Goal: Task Accomplishment & Management: Use online tool/utility

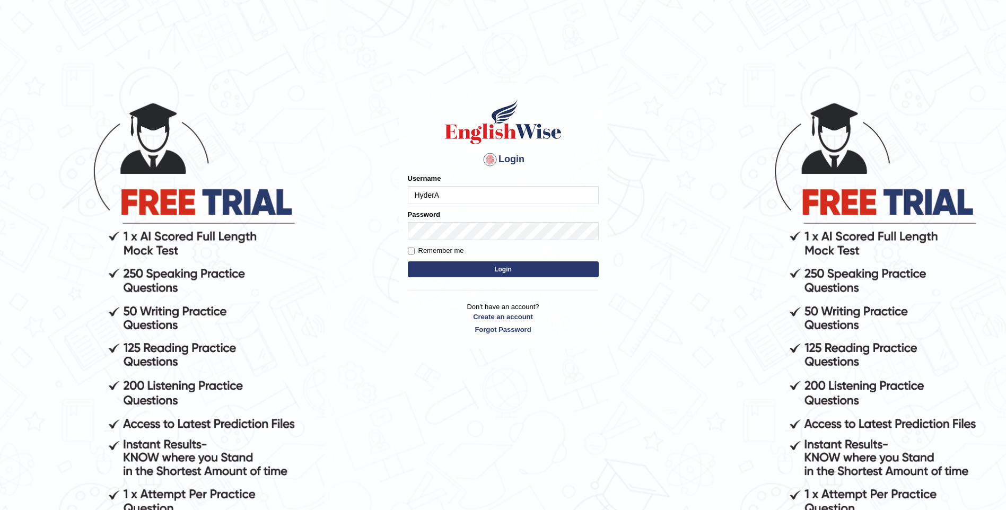
type input "HyderA"
click at [408, 261] on button "Login" at bounding box center [503, 269] width 191 height 16
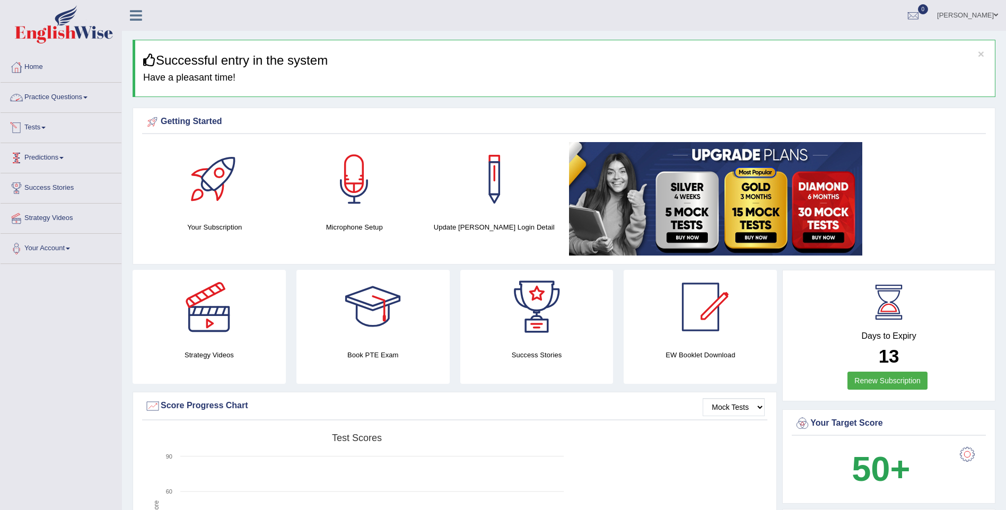
click at [52, 164] on link "Predictions" at bounding box center [61, 156] width 121 height 27
click at [71, 98] on link "Practice Questions" at bounding box center [61, 96] width 121 height 27
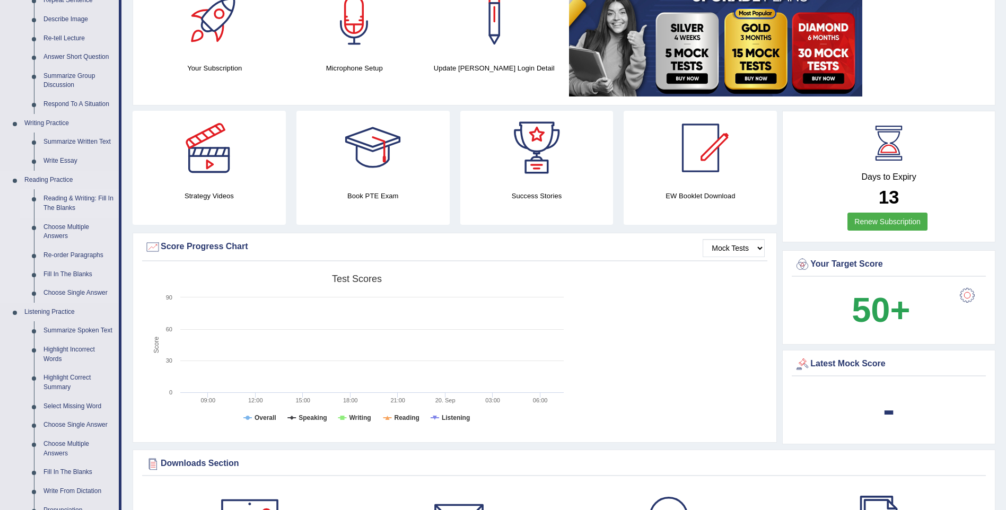
scroll to position [212, 0]
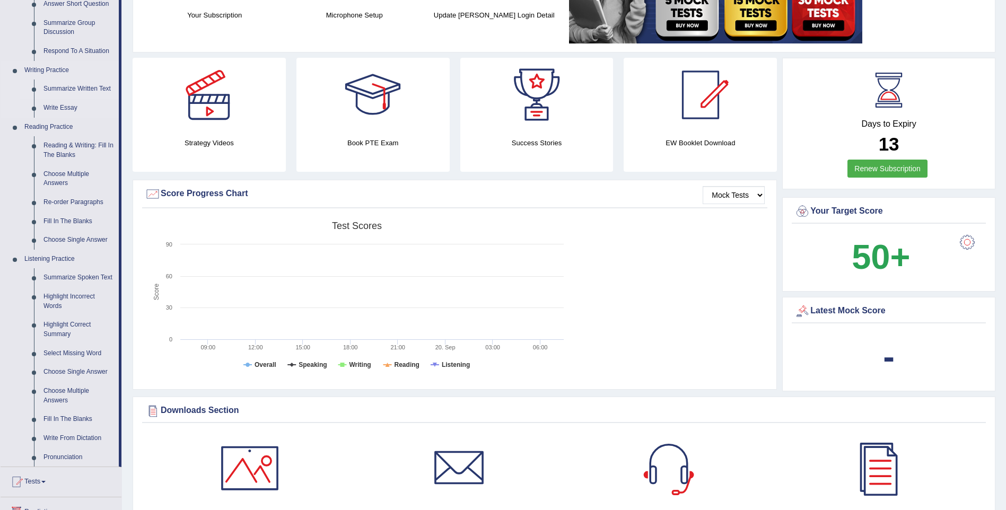
click at [99, 86] on link "Summarize Written Text" at bounding box center [79, 89] width 80 height 19
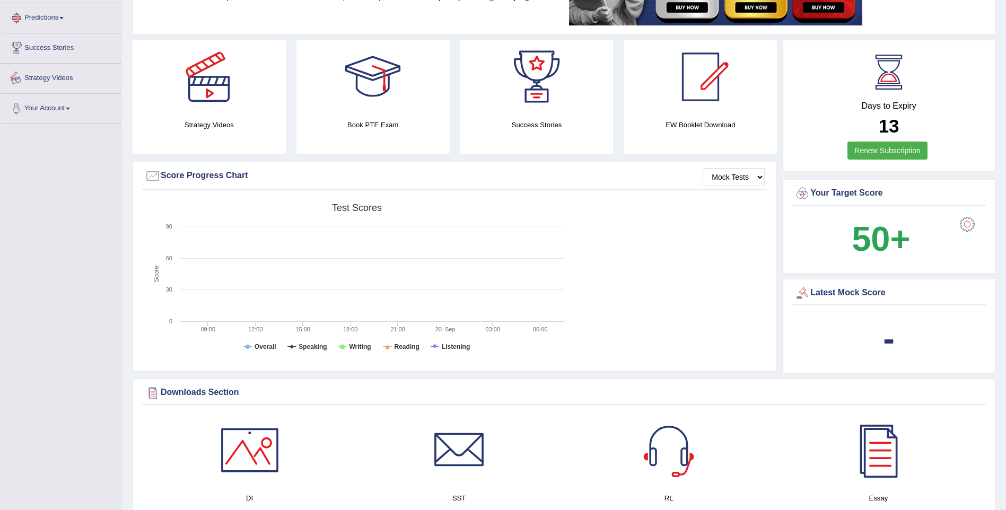
scroll to position [777, 0]
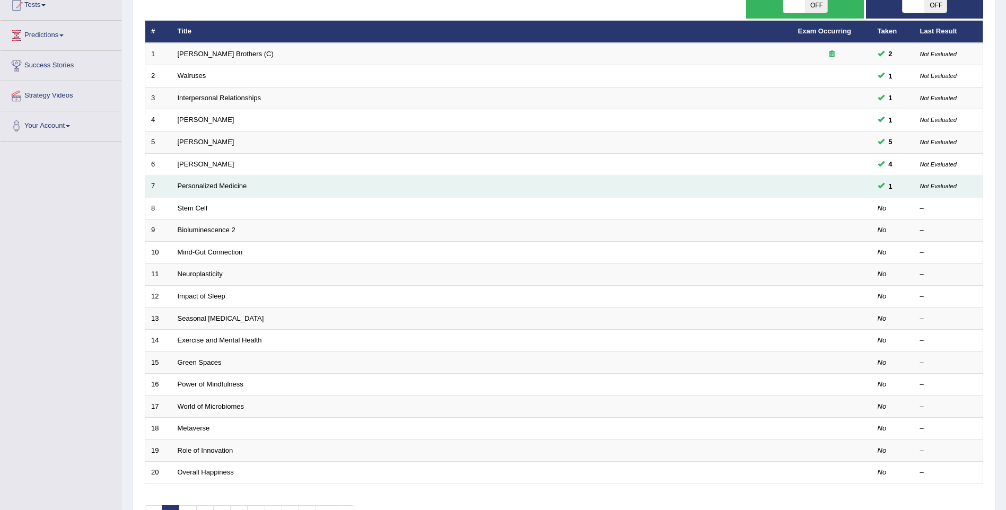
scroll to position [106, 0]
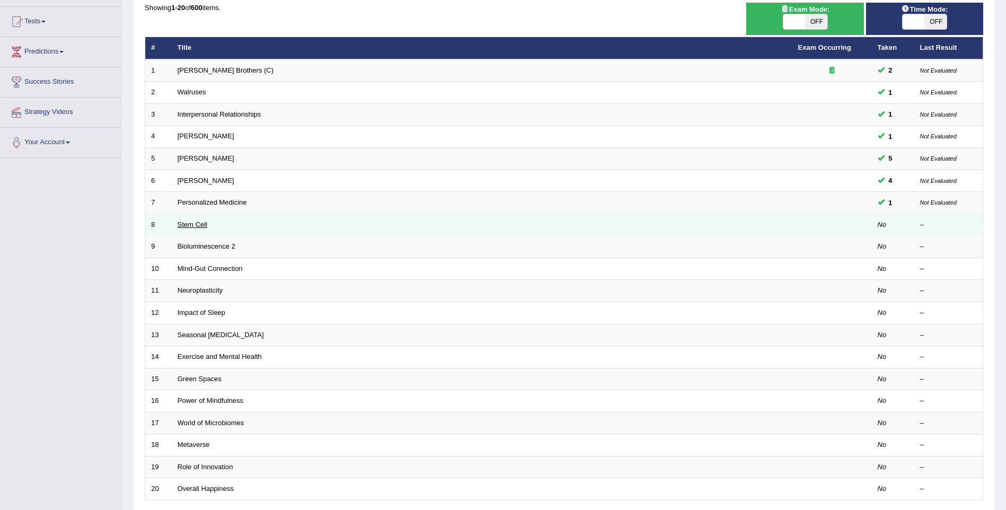
click at [195, 224] on link "Stem Cell" at bounding box center [193, 225] width 30 height 8
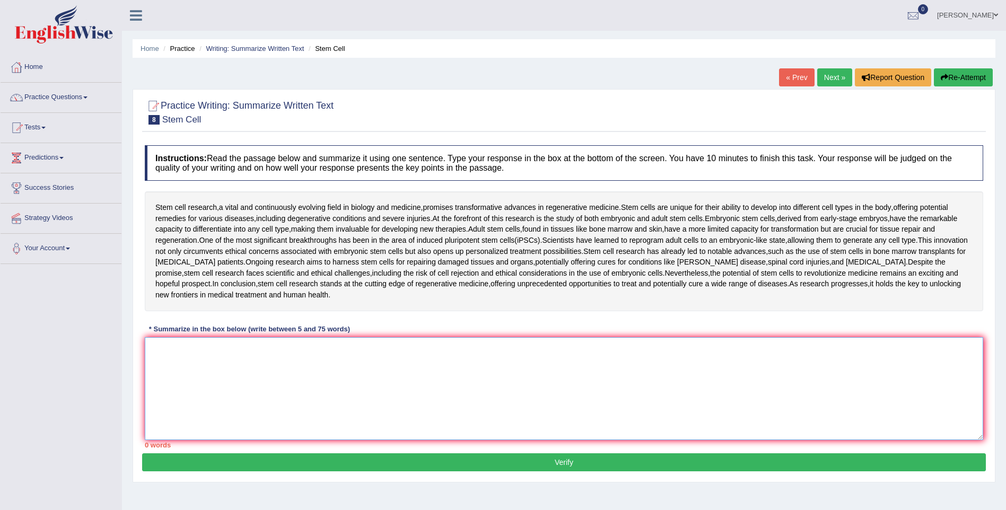
click at [353, 371] on textarea at bounding box center [564, 388] width 838 height 103
click at [237, 392] on textarea at bounding box center [564, 388] width 838 height 103
drag, startPoint x: 228, startPoint y: 355, endPoint x: 222, endPoint y: 352, distance: 6.9
click at [222, 352] on textarea "Stem cell research ," at bounding box center [564, 388] width 838 height 103
click at [151, 347] on textarea "Stem cell research ," at bounding box center [564, 388] width 838 height 103
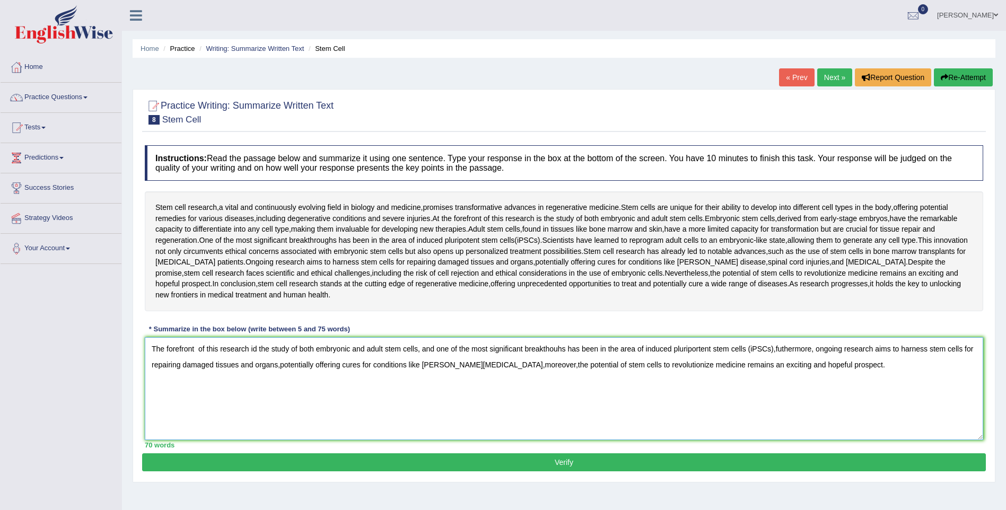
type textarea "The forefront of this research id the study of both embryonic and adult stem ce…"
click at [593, 464] on button "Verify" at bounding box center [564, 462] width 844 height 18
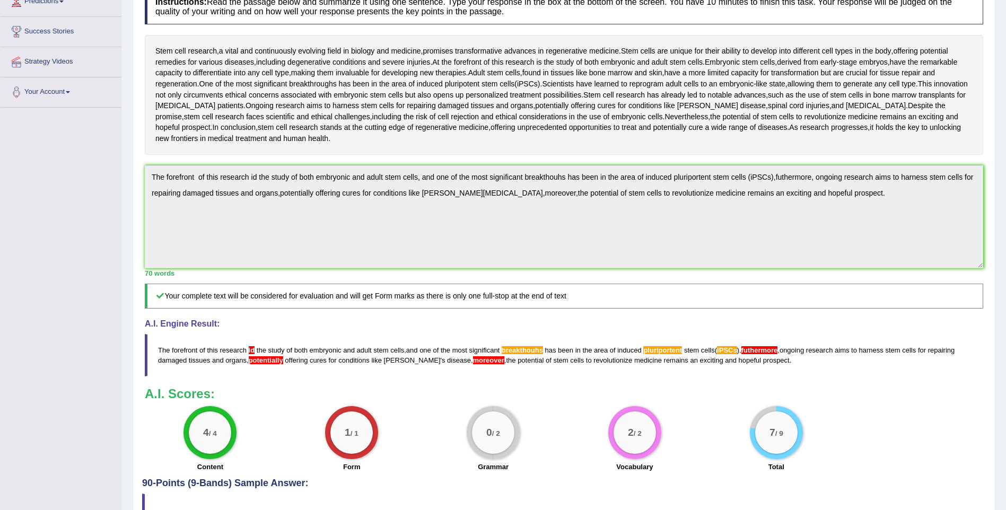
scroll to position [155, 0]
click at [133, 179] on div "Practice Writing: Summarize Written Text 8 Stem Cell Instructions: Read the pas…" at bounding box center [564, 239] width 863 height 610
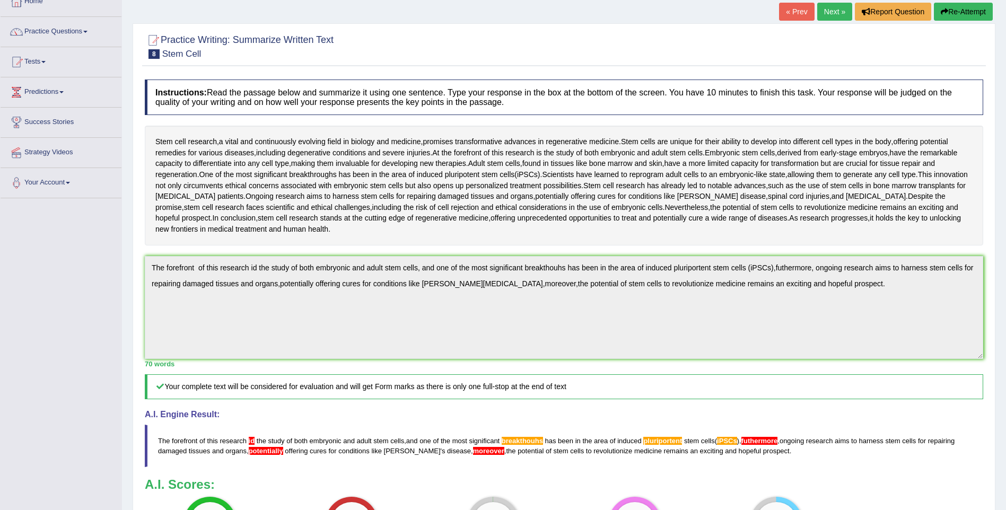
scroll to position [0, 0]
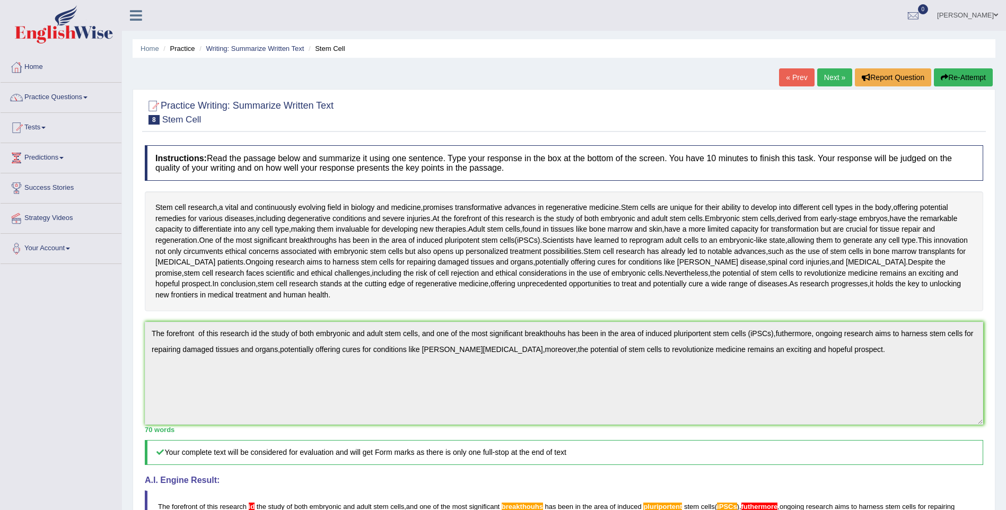
click at [949, 69] on button "Re-Attempt" at bounding box center [963, 77] width 59 height 18
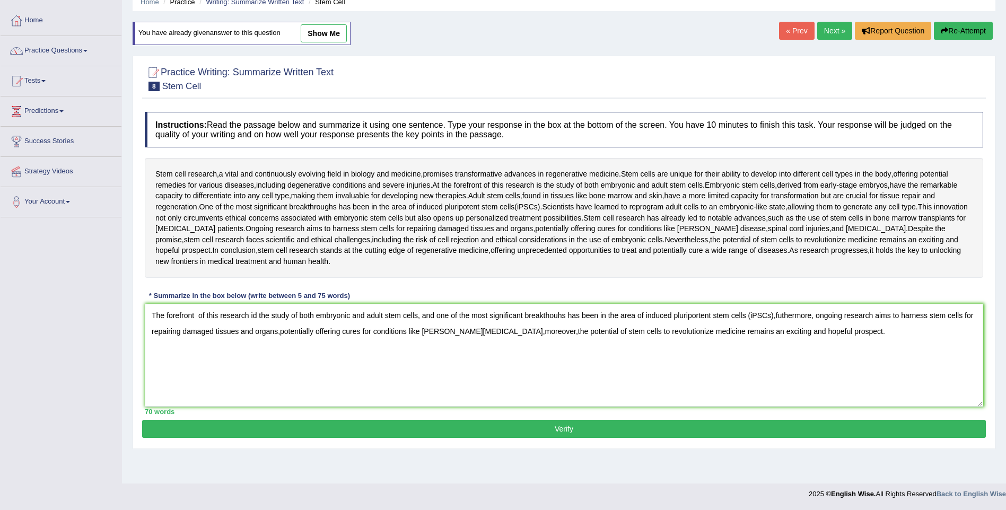
click at [257, 312] on textarea "The forefront of this research id the study of both embryonic and adult stem ce…" at bounding box center [564, 355] width 838 height 103
click at [304, 387] on textarea "The forefront of this research is the study of both embryonic and adult stem ce…" at bounding box center [564, 355] width 838 height 103
drag, startPoint x: 527, startPoint y: 316, endPoint x: 568, endPoint y: 314, distance: 41.4
click at [568, 314] on textarea "The forefront of this research is the study of both embryonic and adult stem ce…" at bounding box center [564, 355] width 838 height 103
click at [573, 325] on textarea "The forefront of this research is the study of both embryonic and adult stem ce…" at bounding box center [564, 355] width 838 height 103
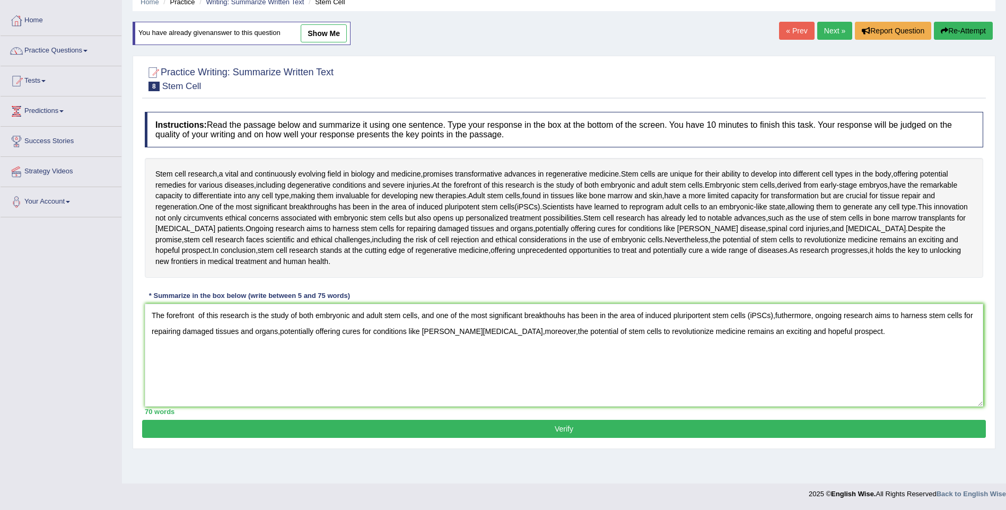
click at [547, 313] on textarea "The forefront of this research is the study of both embryonic and adult stem ce…" at bounding box center [564, 355] width 838 height 103
click at [552, 312] on textarea "The forefront of this research is the study of both embryonic and adult stem ce…" at bounding box center [564, 355] width 838 height 103
click at [563, 314] on textarea "The forefront of this research is the study of both embryonic and adult stem ce…" at bounding box center [564, 355] width 838 height 103
click at [574, 320] on textarea "The forefront of this research is the study of both embryonic and adult stem ce…" at bounding box center [564, 355] width 838 height 103
click at [706, 316] on textarea "The forefront of this research is the study of both embryonic and adult stem ce…" at bounding box center [564, 355] width 838 height 103
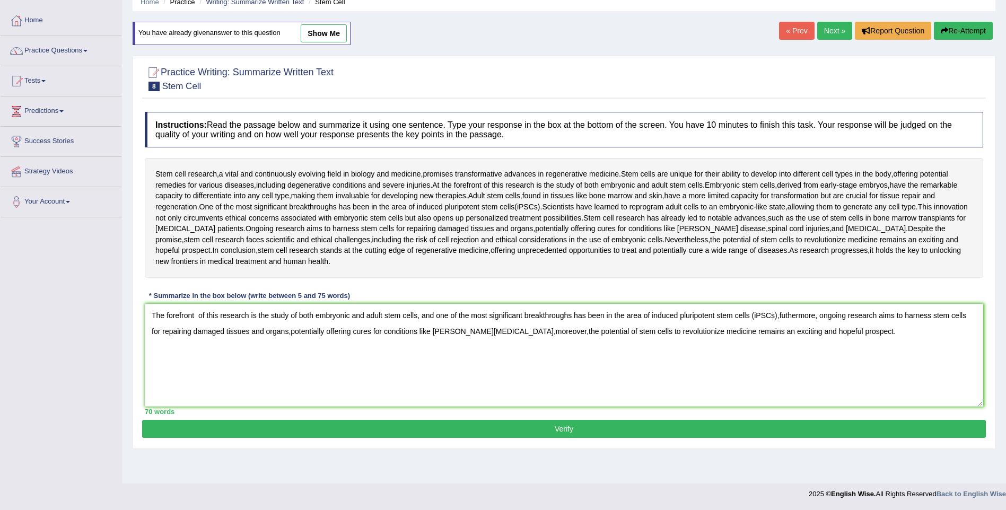
click at [786, 313] on textarea "The forefront of this research is the study of both embryonic and adult stem ce…" at bounding box center [564, 355] width 838 height 103
drag, startPoint x: 778, startPoint y: 312, endPoint x: 755, endPoint y: 311, distance: 22.9
click at [755, 310] on textarea "The forefront of this research is the study of both embryonic and adult stem ce…" at bounding box center [564, 355] width 838 height 103
click at [833, 384] on textarea "The forefront of this research is the study of both embryonic and adult stem ce…" at bounding box center [564, 355] width 838 height 103
drag, startPoint x: 279, startPoint y: 330, endPoint x: 313, endPoint y: 338, distance: 35.0
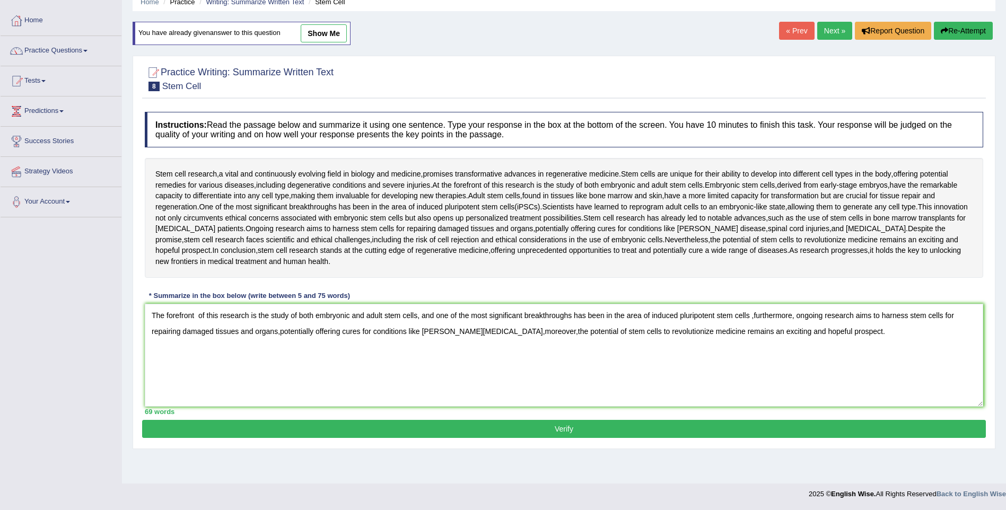
click at [313, 338] on textarea "The forefront of this research is the study of both embryonic and adult stem ce…" at bounding box center [564, 355] width 838 height 103
click at [490, 327] on textarea "The forefront of this research is the study of both embryonic and adult stem ce…" at bounding box center [564, 355] width 838 height 103
click at [279, 331] on textarea "The forefront of this research is the study of both embryonic and adult stem ce…" at bounding box center [564, 355] width 838 height 103
click at [527, 330] on textarea "The forefront of this research is the study of both embryonic and adult stem ce…" at bounding box center [564, 355] width 838 height 103
click at [842, 332] on textarea "The forefront of this research is the study of both embryonic and adult stem ce…" at bounding box center [564, 355] width 838 height 103
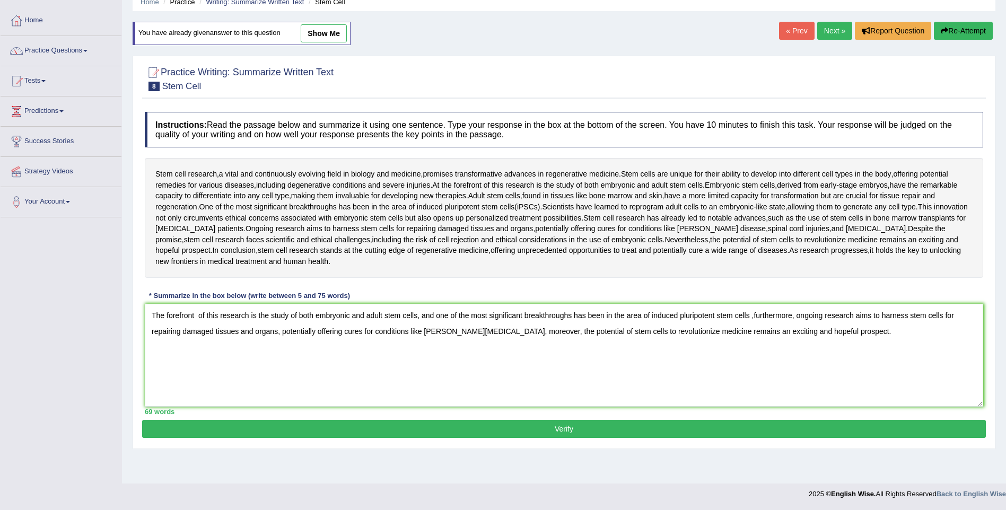
type textarea "The forefront of this research is the study of both embryonic and adult stem ce…"
click at [571, 427] on button "Verify" at bounding box center [564, 429] width 844 height 18
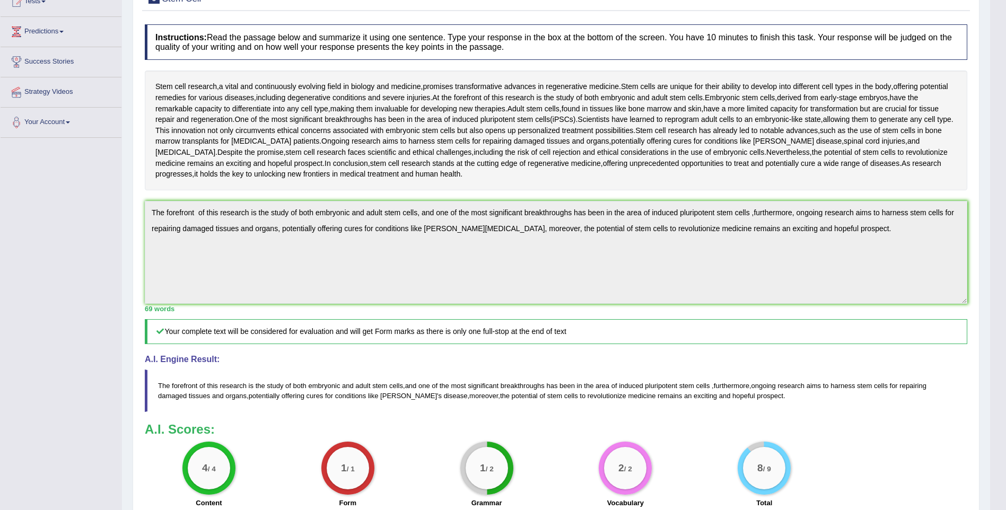
scroll to position [176, 0]
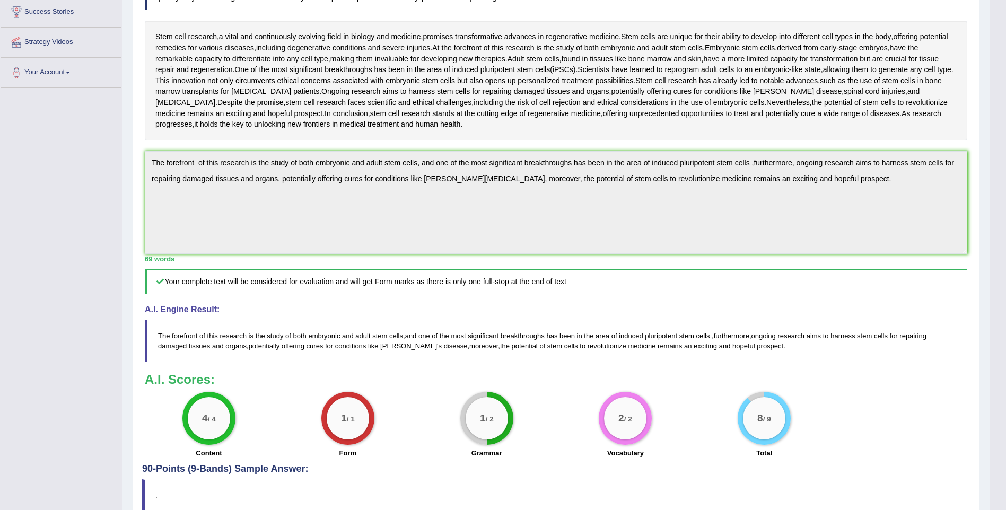
click at [64, 164] on div "Toggle navigation Home Practice Questions Speaking Practice Read Aloud Repeat S…" at bounding box center [495, 191] width 990 height 734
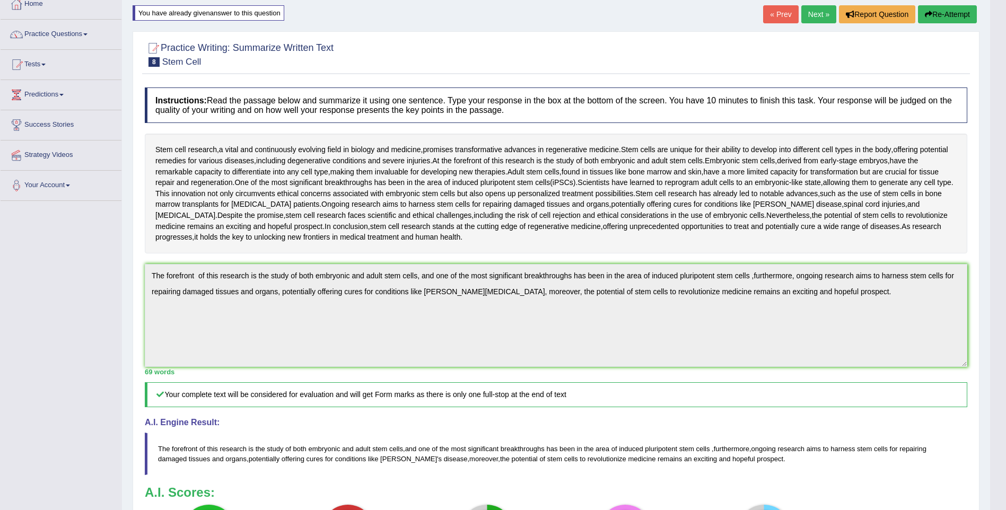
scroll to position [0, 0]
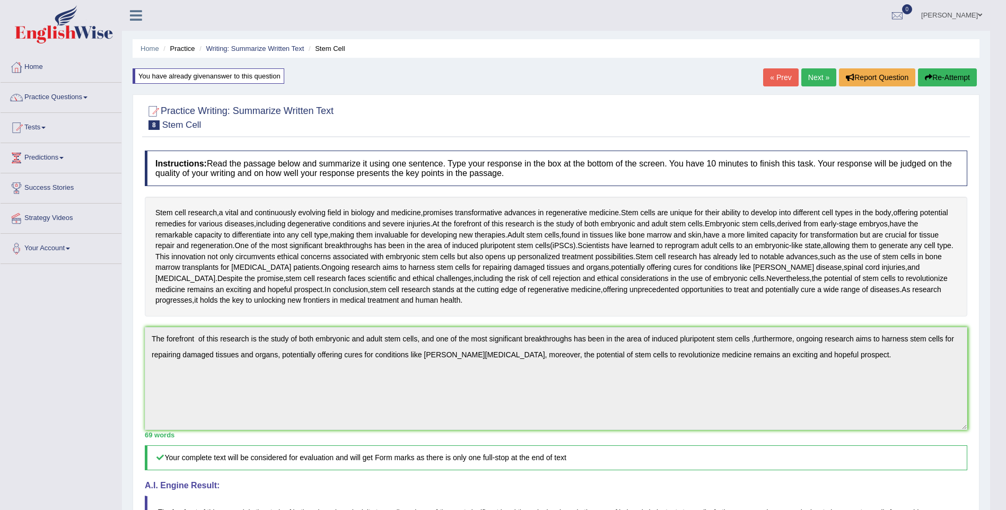
click at [944, 81] on button "Re-Attempt" at bounding box center [947, 77] width 59 height 18
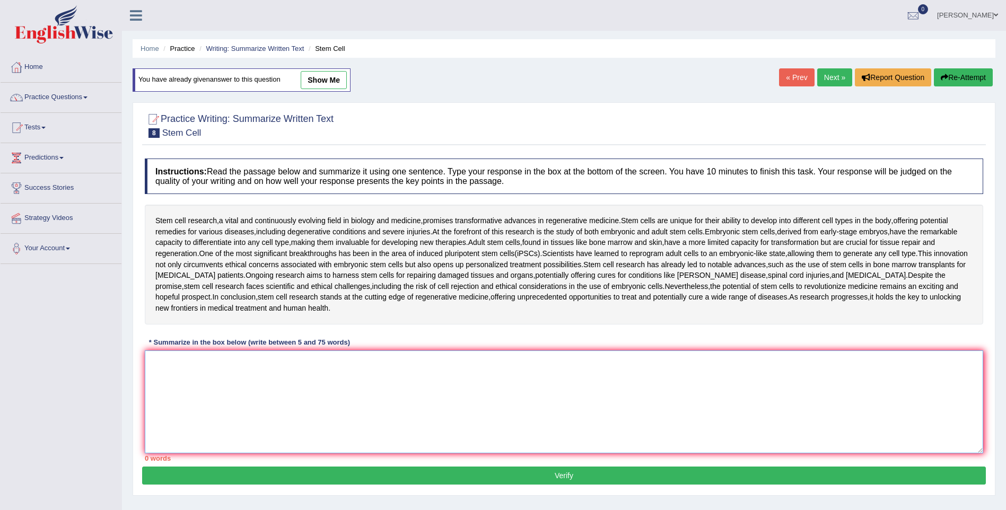
click at [217, 398] on textarea at bounding box center [564, 402] width 838 height 103
click at [191, 365] on textarea at bounding box center [564, 402] width 838 height 103
paste textarea "The forefront of this research is the study of both embryonic and adult stem ce…"
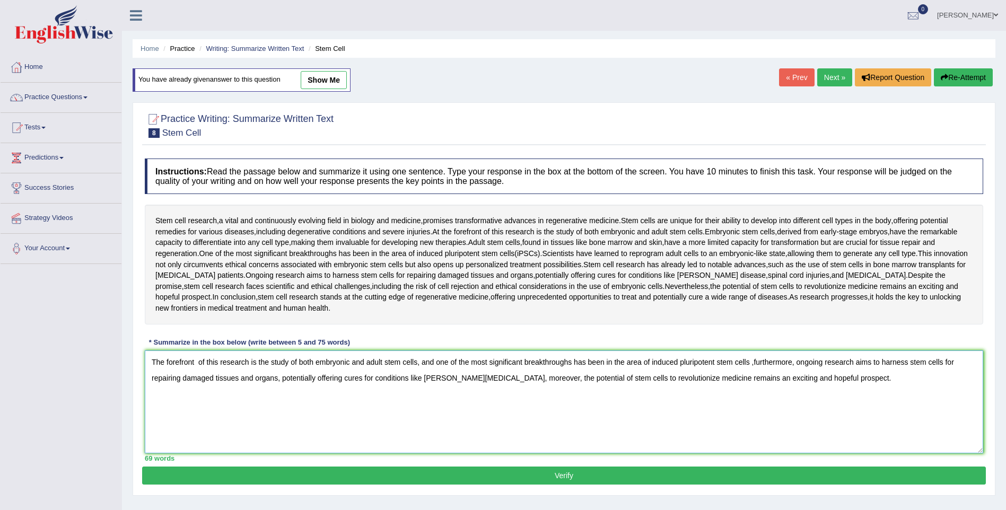
click at [198, 364] on textarea "The forefront of this research is the study of both embryonic and adult stem ce…" at bounding box center [564, 402] width 838 height 103
type textarea "The forefront. of this research is the study of both embryonic and adult stem c…"
click at [226, 473] on button "Verify" at bounding box center [564, 476] width 844 height 18
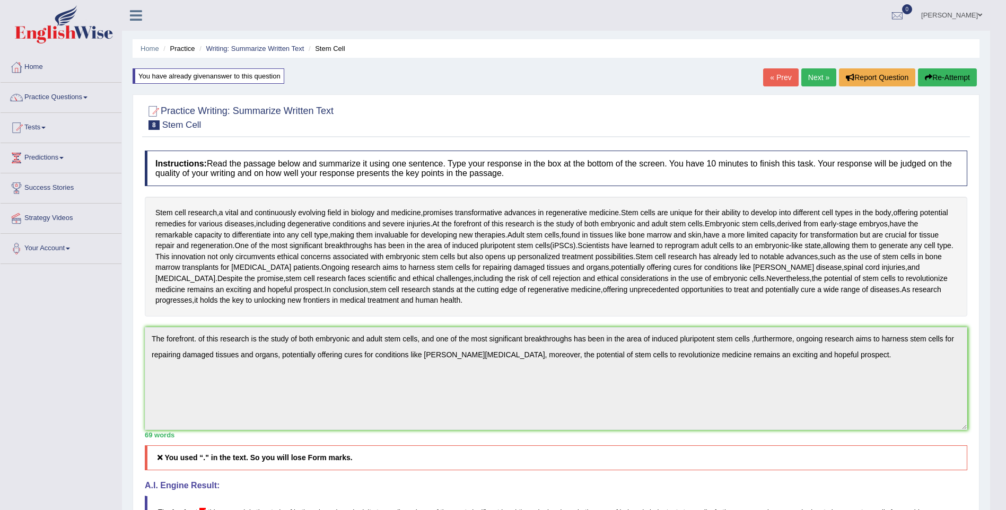
click at [940, 74] on button "Re-Attempt" at bounding box center [947, 77] width 59 height 18
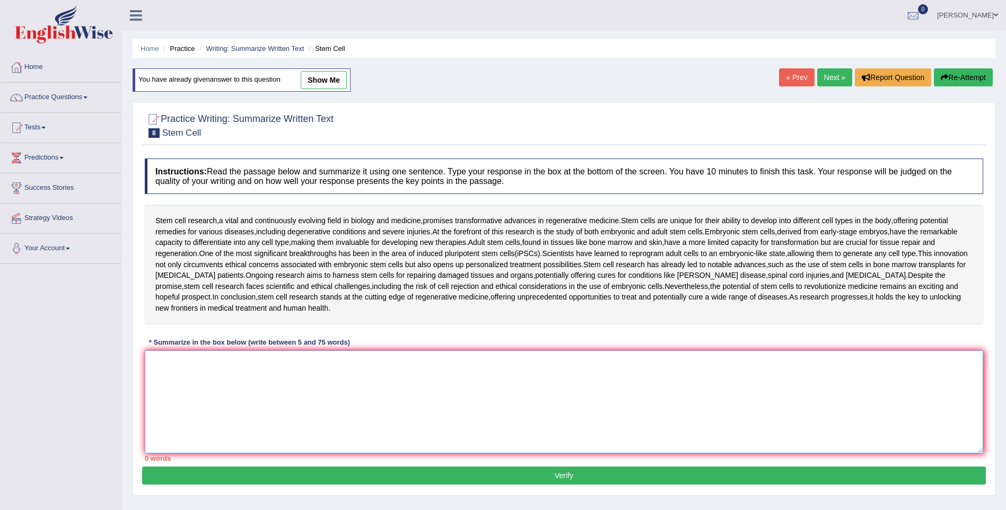
click at [196, 366] on textarea at bounding box center [564, 402] width 838 height 103
paste textarea "The forefront of this research is the study of both embryonic and adult stem ce…"
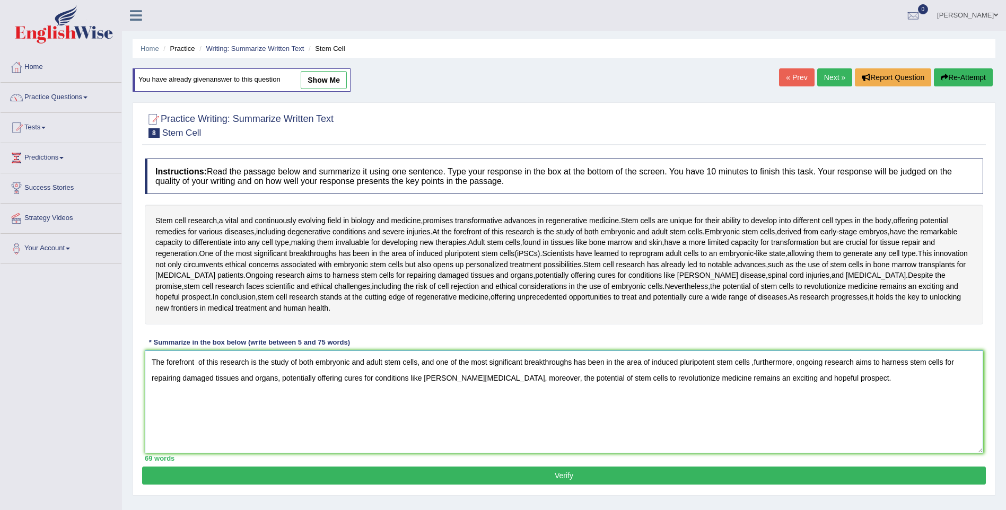
click at [198, 360] on textarea "The forefront of this research is the study of both embryonic and adult stem ce…" at bounding box center [564, 402] width 838 height 103
click at [854, 379] on textarea "The forefront of this research is the study of both embryonic and adult stem ce…" at bounding box center [564, 402] width 838 height 103
type textarea "The forefront of this research is the study of both embryonic and adult stem ce…"
click at [593, 478] on button "Verify" at bounding box center [564, 476] width 844 height 18
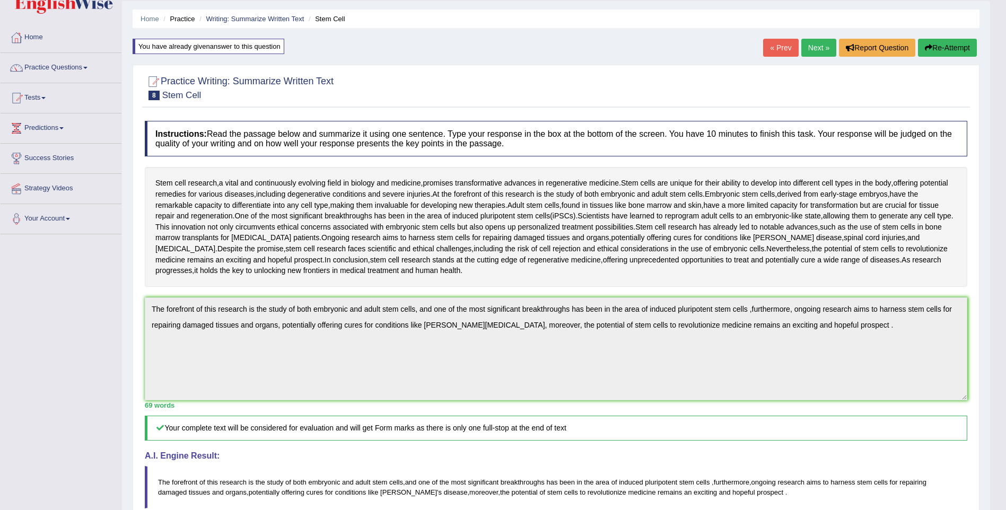
scroll to position [17, 0]
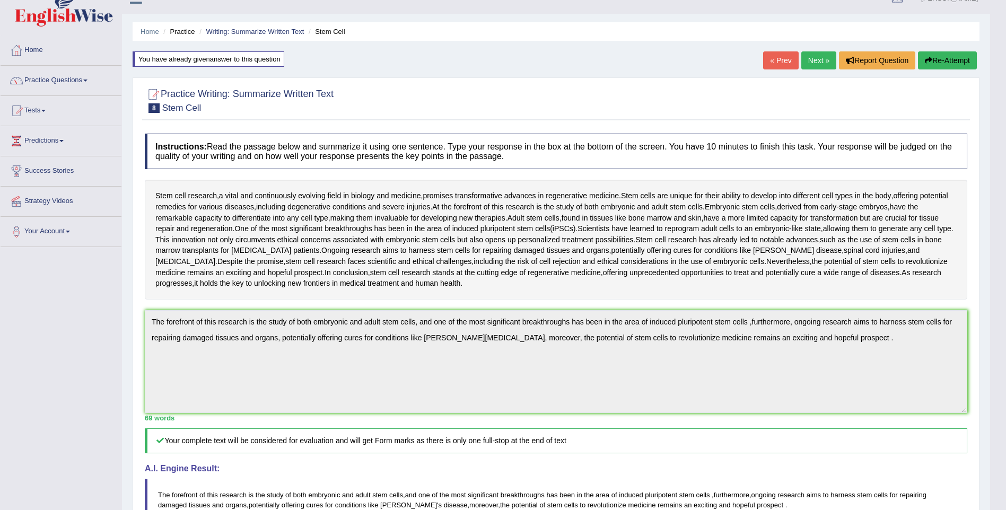
drag, startPoint x: 702, startPoint y: 139, endPoint x: 727, endPoint y: 160, distance: 32.0
click at [727, 160] on h4 "Instructions: Read the passage below and summarize it using one sentence. Type …" at bounding box center [556, 152] width 822 height 36
click at [435, 242] on span "stem" at bounding box center [430, 239] width 16 height 11
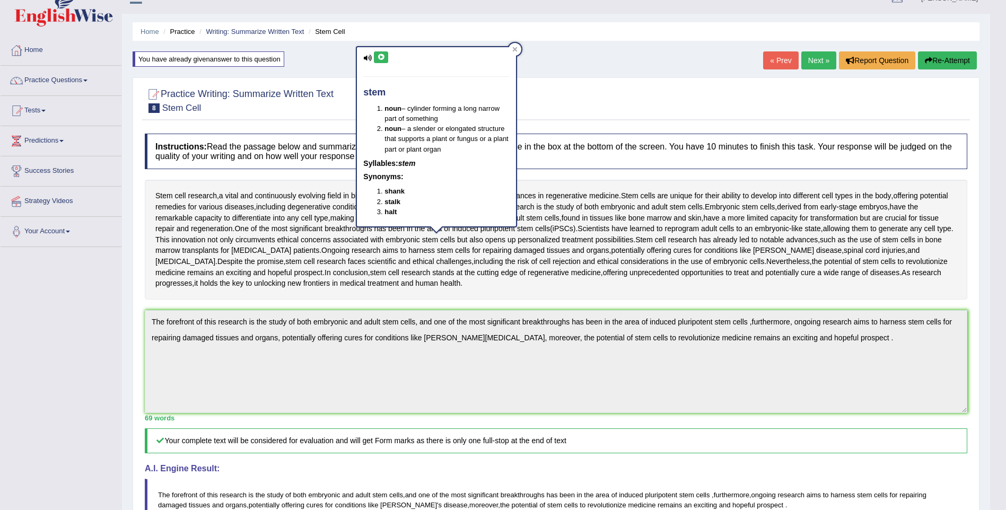
click at [519, 294] on div "Stem cell research , a vital and continuously evolving field in biology and med…" at bounding box center [556, 239] width 822 height 119
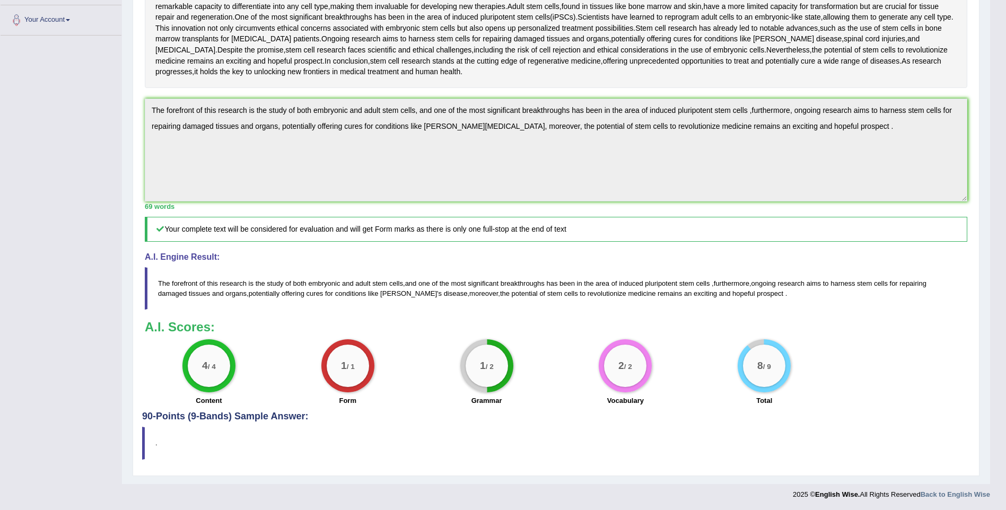
scroll to position [229, 0]
click at [488, 361] on div "1 / 2" at bounding box center [487, 365] width 42 height 42
click at [756, 284] on blockquote "The forefront of this research is the study of both embryonic and adult stem ce…" at bounding box center [556, 288] width 822 height 42
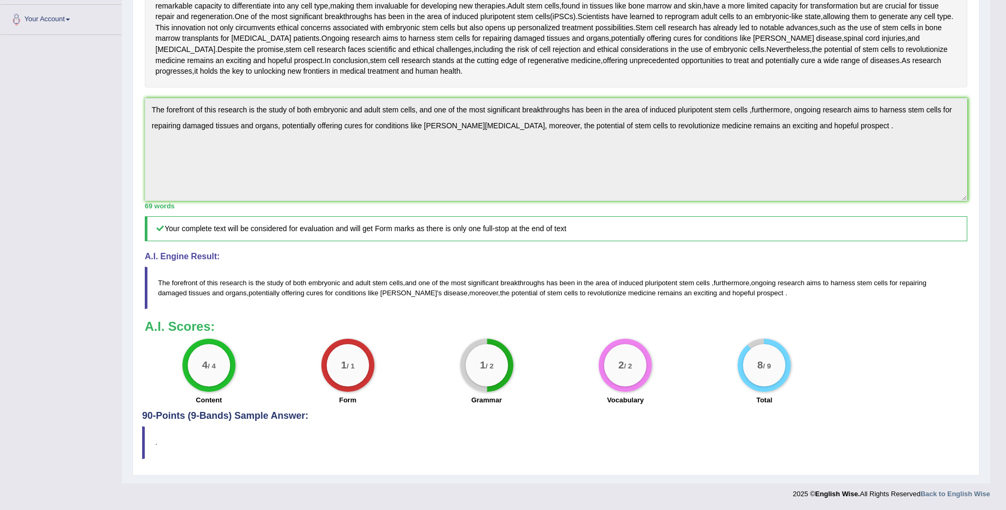
click at [756, 284] on blockquote "The forefront of this research is the study of both embryonic and adult stem ce…" at bounding box center [556, 288] width 822 height 42
drag, startPoint x: 766, startPoint y: 293, endPoint x: 336, endPoint y: 301, distance: 429.6
click at [342, 300] on blockquote "The forefront of this research is the study of both embryonic and adult stem ce…" at bounding box center [556, 288] width 822 height 42
click at [342, 298] on blockquote "The forefront of this research is the study of both embryonic and adult stem ce…" at bounding box center [556, 288] width 822 height 42
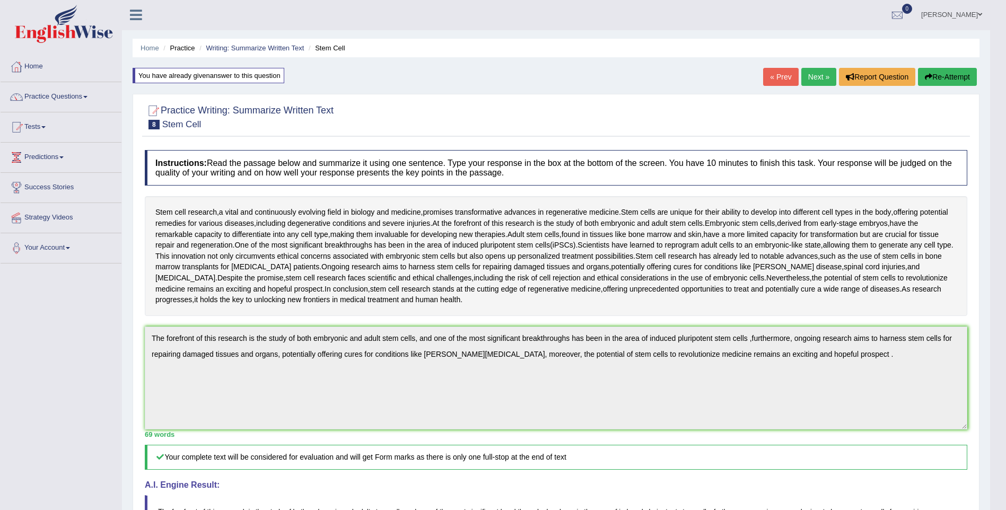
scroll to position [0, 0]
click at [959, 19] on link "[PERSON_NAME]" at bounding box center [951, 14] width 77 height 28
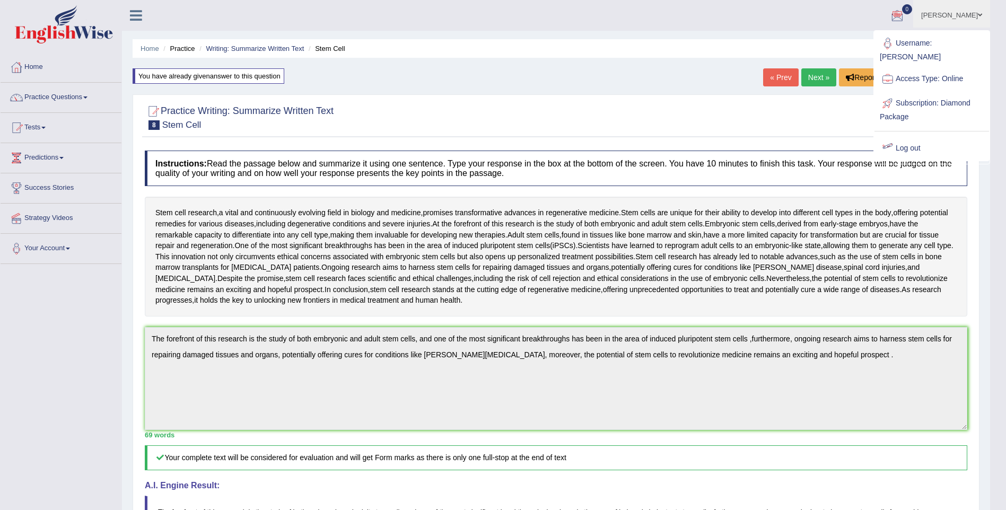
click at [920, 141] on link "Log out" at bounding box center [931, 148] width 115 height 24
